Goal: Information Seeking & Learning: Learn about a topic

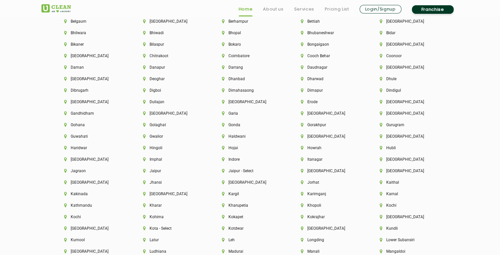
scroll to position [1505, 0]
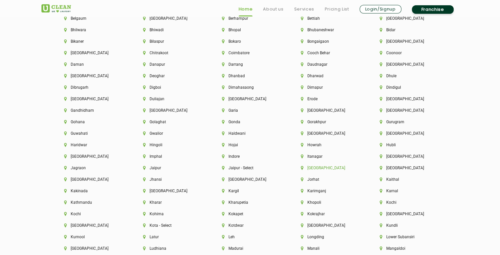
click at [314, 170] on li "[GEOGRAPHIC_DATA]" at bounding box center [329, 168] width 56 height 5
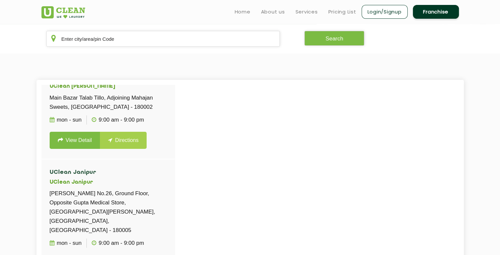
scroll to position [100, 0]
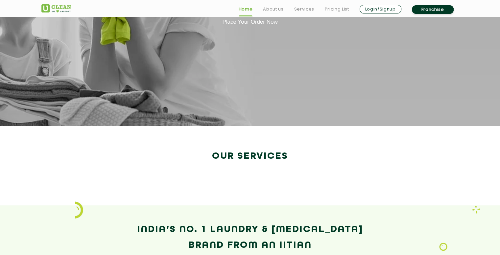
scroll to position [1040, 0]
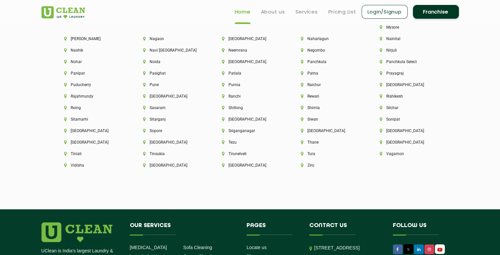
scroll to position [1759, 0]
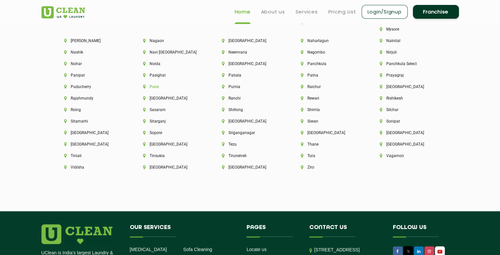
click at [199, 84] on li "Pune" at bounding box center [171, 86] width 56 height 5
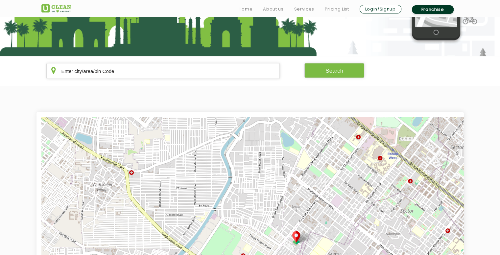
scroll to position [96, 0]
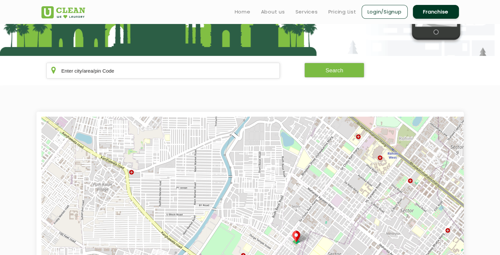
scroll to position [1116, 0]
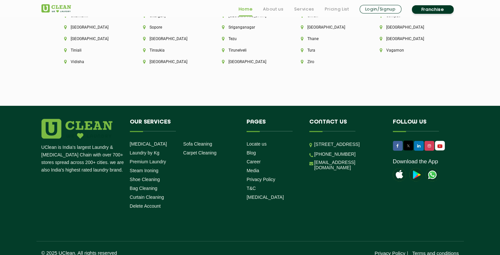
scroll to position [1867, 0]
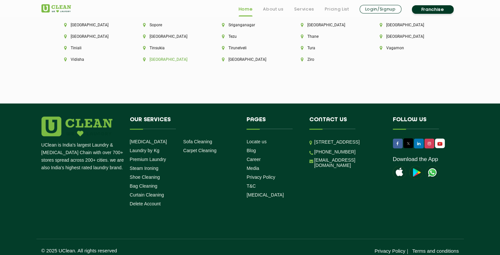
click at [199, 57] on li "Visakhapatnam" at bounding box center [171, 59] width 56 height 5
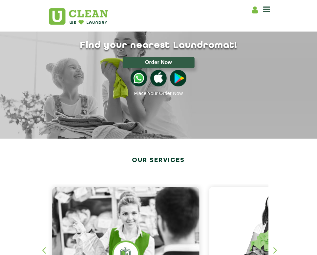
scroll to position [1333, 0]
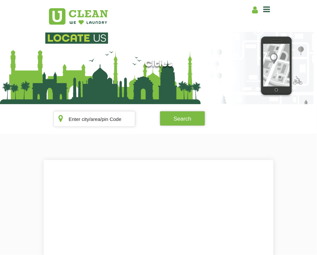
scroll to position [47, 0]
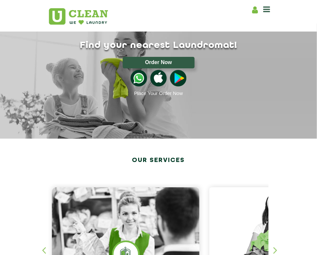
scroll to position [1694, 0]
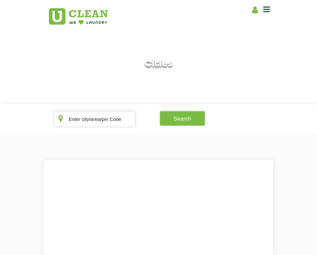
scroll to position [28, 0]
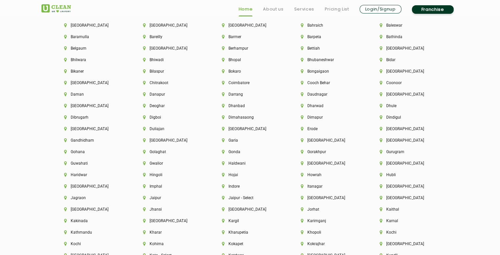
scroll to position [1497, 0]
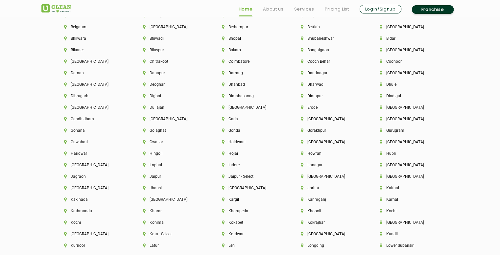
click at [317, 71] on div "Aalo Abu Dhabi Agartala Agra Ahmedabad Akola Aligarh Alwar - UClean Select Amra…" at bounding box center [249, 209] width 427 height 480
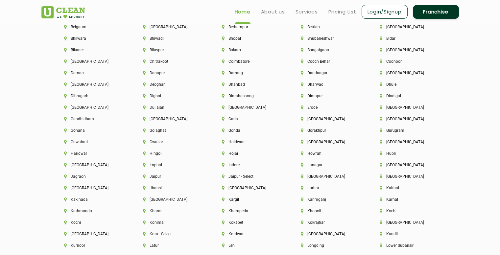
scroll to position [1396, 0]
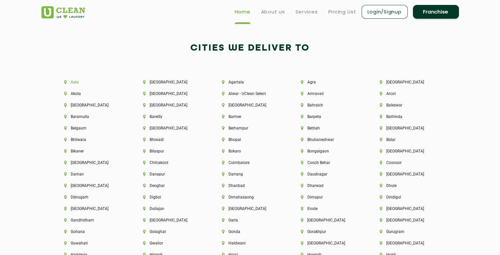
click at [74, 80] on li "Aalo" at bounding box center [92, 82] width 56 height 5
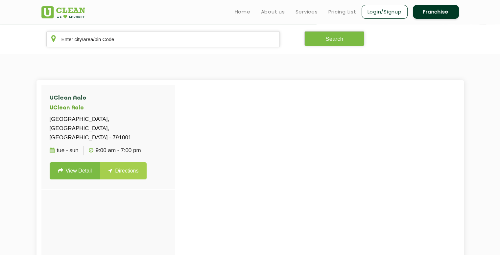
scroll to position [130, 0]
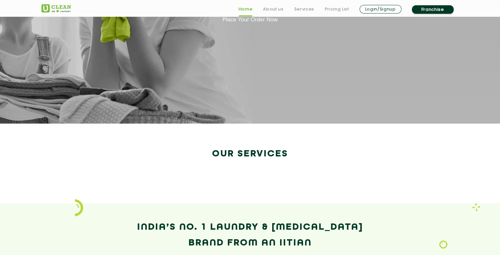
scroll to position [931, 0]
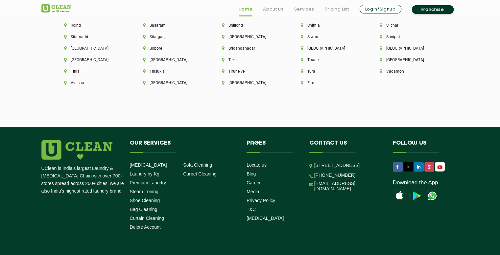
scroll to position [1867, 0]
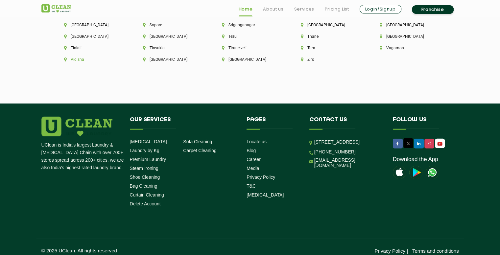
click at [121, 57] on li "Vidisha" at bounding box center [92, 59] width 56 height 5
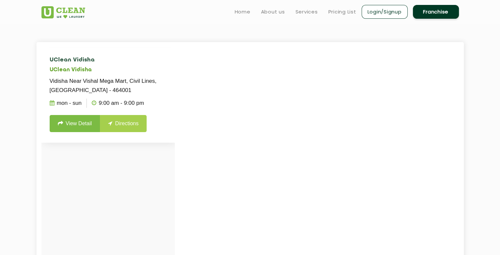
scroll to position [165, 0]
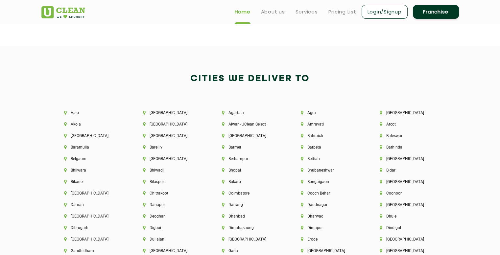
scroll to position [1364, 0]
click at [66, 113] on li "Aalo" at bounding box center [92, 113] width 56 height 5
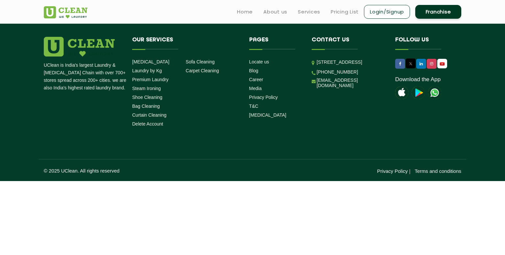
click at [144, 23] on header "Home About us Services Pricing List Login/Signup Franchise" at bounding box center [252, 12] width 505 height 24
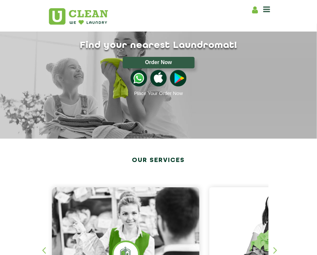
scroll to position [1348, 0]
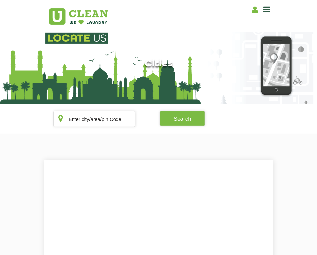
scroll to position [913, 0]
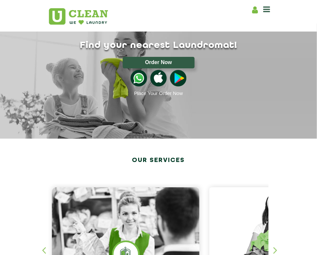
scroll to position [1705, 0]
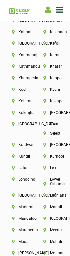
scroll to position [2449, 0]
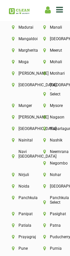
scroll to position [2630, 0]
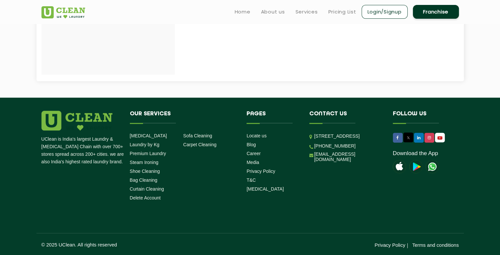
scroll to position [34, 0]
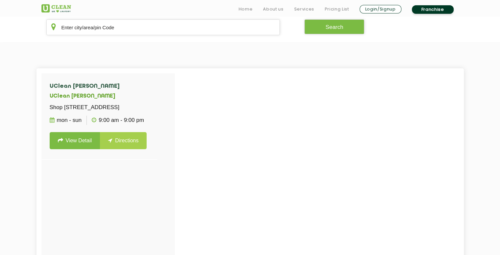
scroll to position [94, 0]
click at [84, 149] on link "View Detail" at bounding box center [75, 140] width 51 height 17
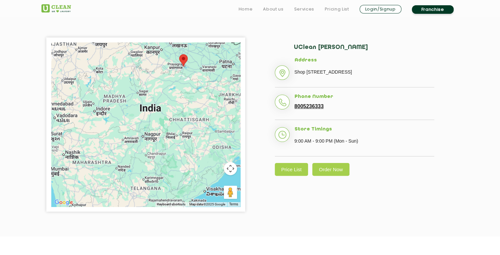
scroll to position [111, 0]
click at [252, 176] on link "Price List" at bounding box center [292, 169] width 34 height 13
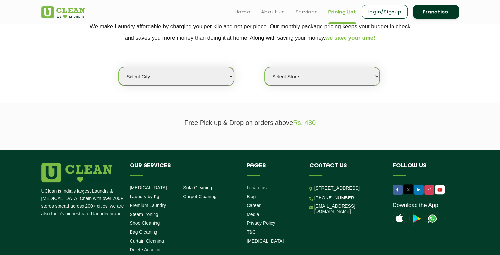
select select "0"
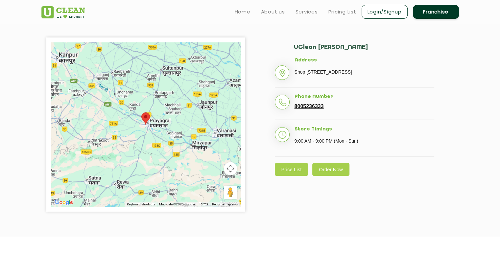
scroll to position [94, 0]
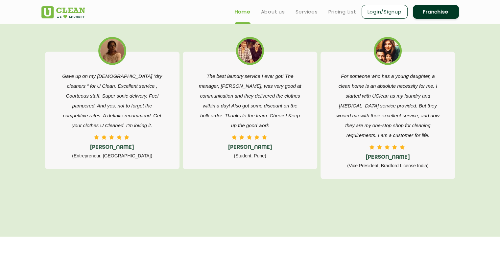
scroll to position [1058, 0]
